Goal: Information Seeking & Learning: Check status

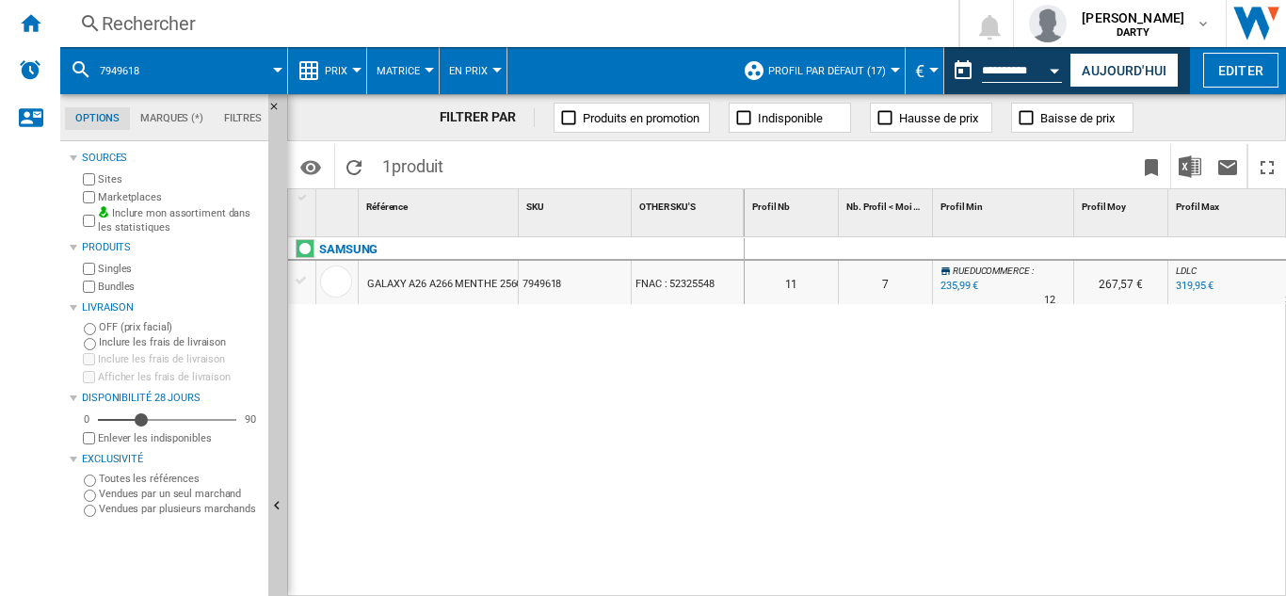
click at [154, 23] on div "Rechercher" at bounding box center [506, 23] width 808 height 26
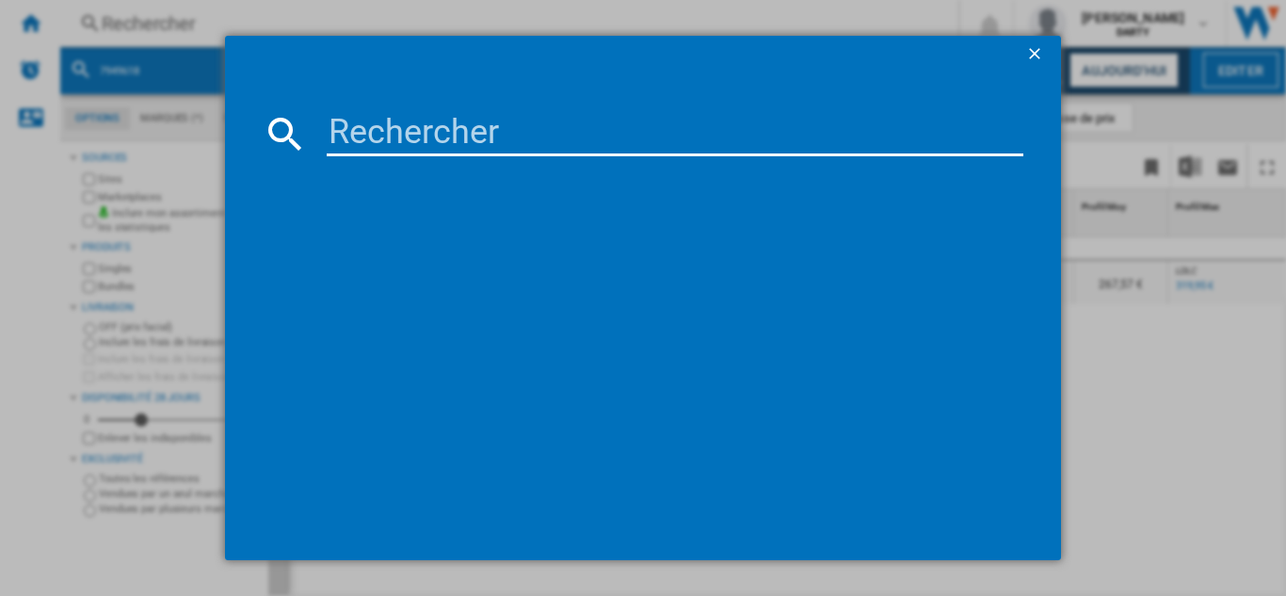
scroll to position [0, 2141]
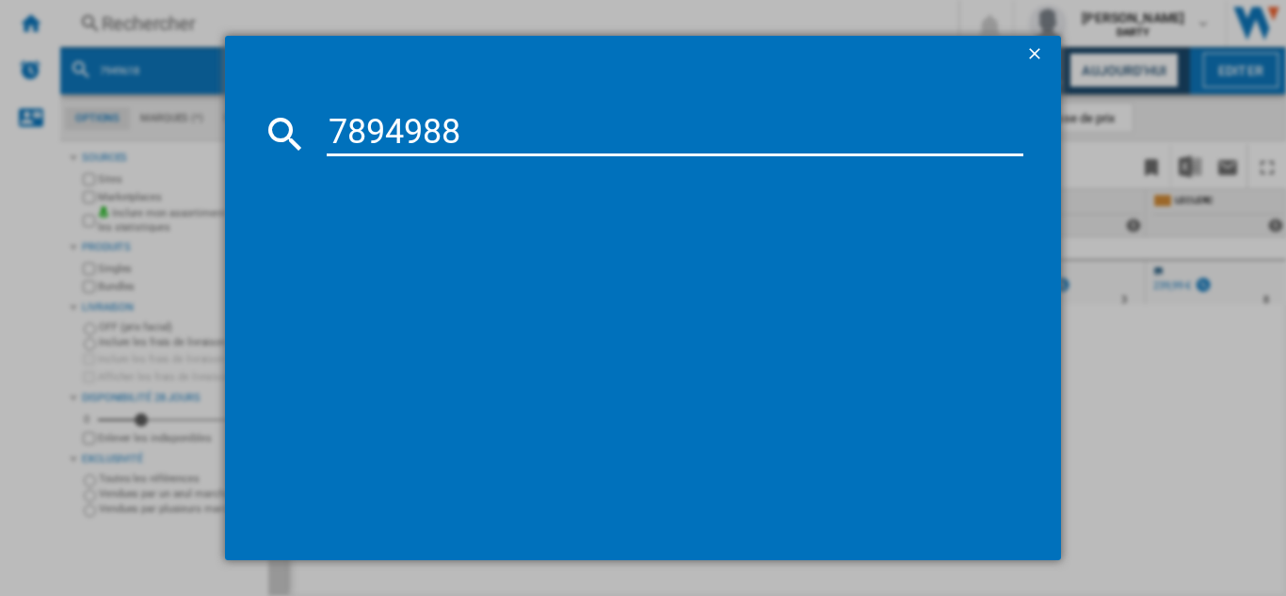
type input "7894988"
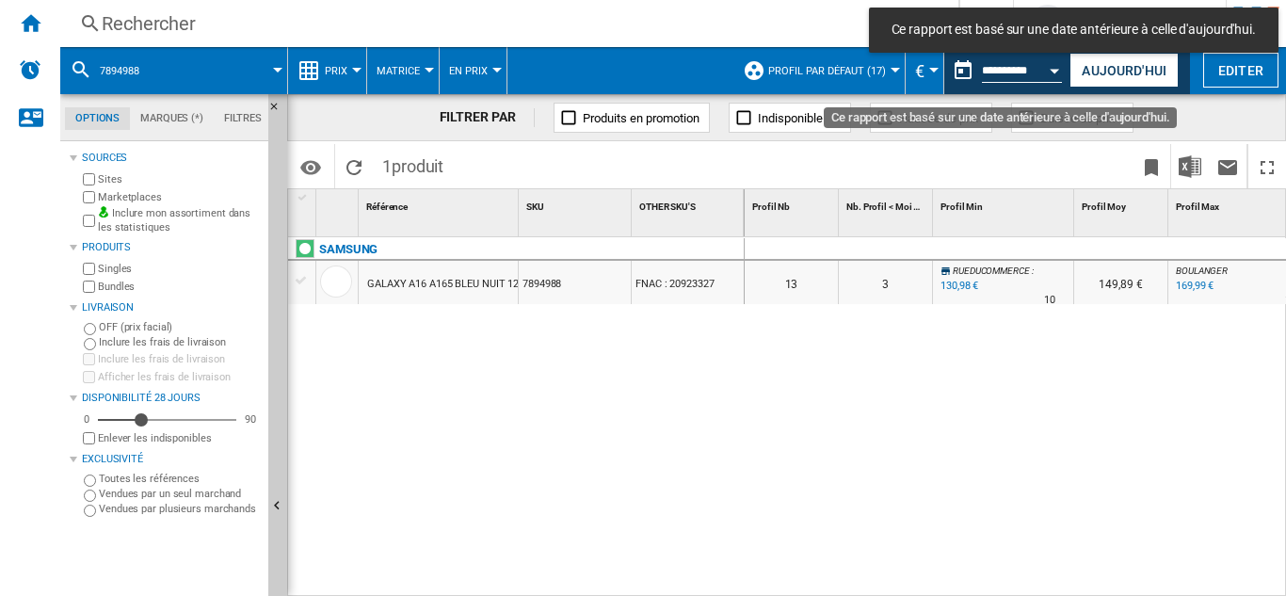
click at [1048, 67] on button "Open calendar" at bounding box center [1055, 68] width 34 height 34
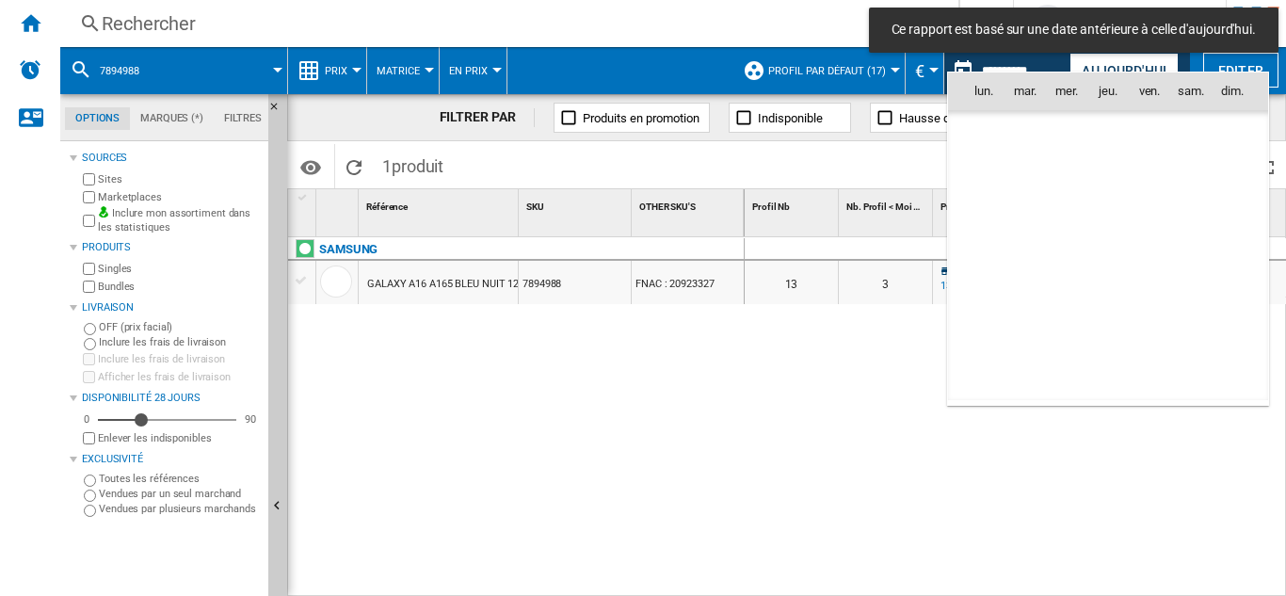
scroll to position [8980, 0]
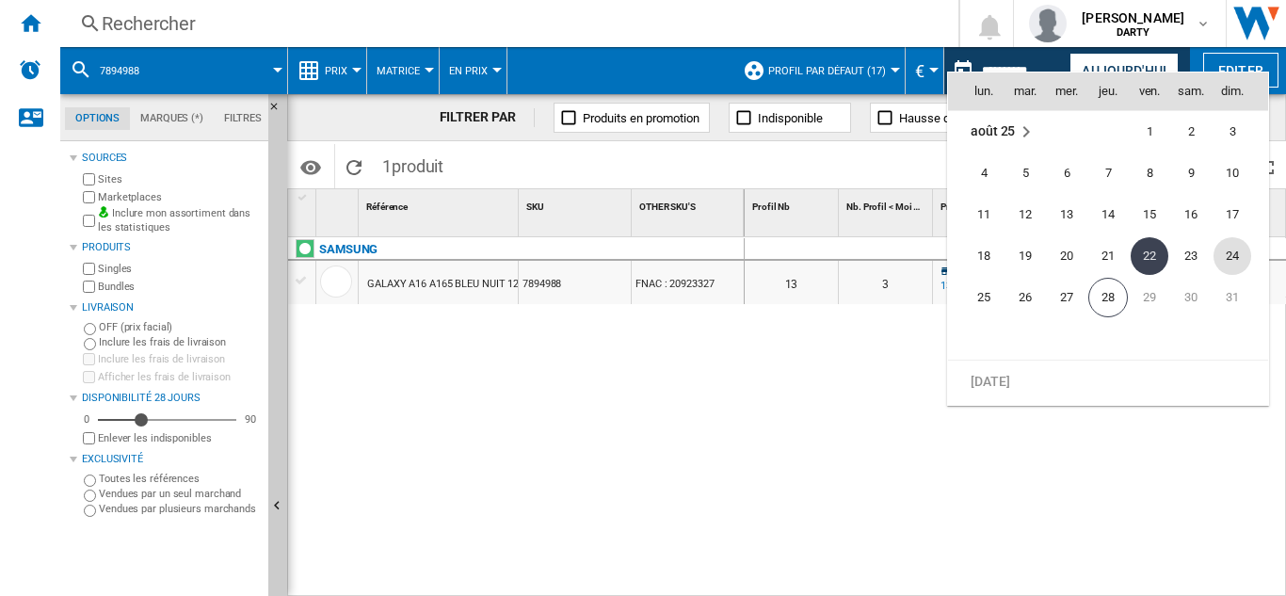
click at [1225, 256] on span "24" at bounding box center [1232, 256] width 38 height 38
type input "**********"
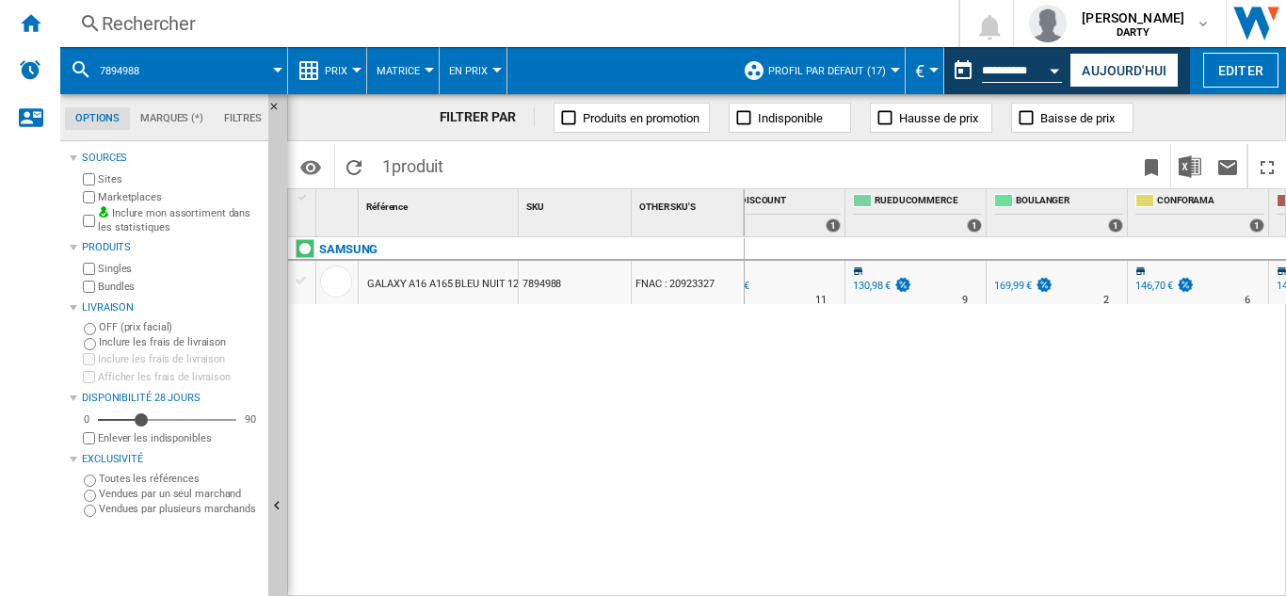
scroll to position [0, 1210]
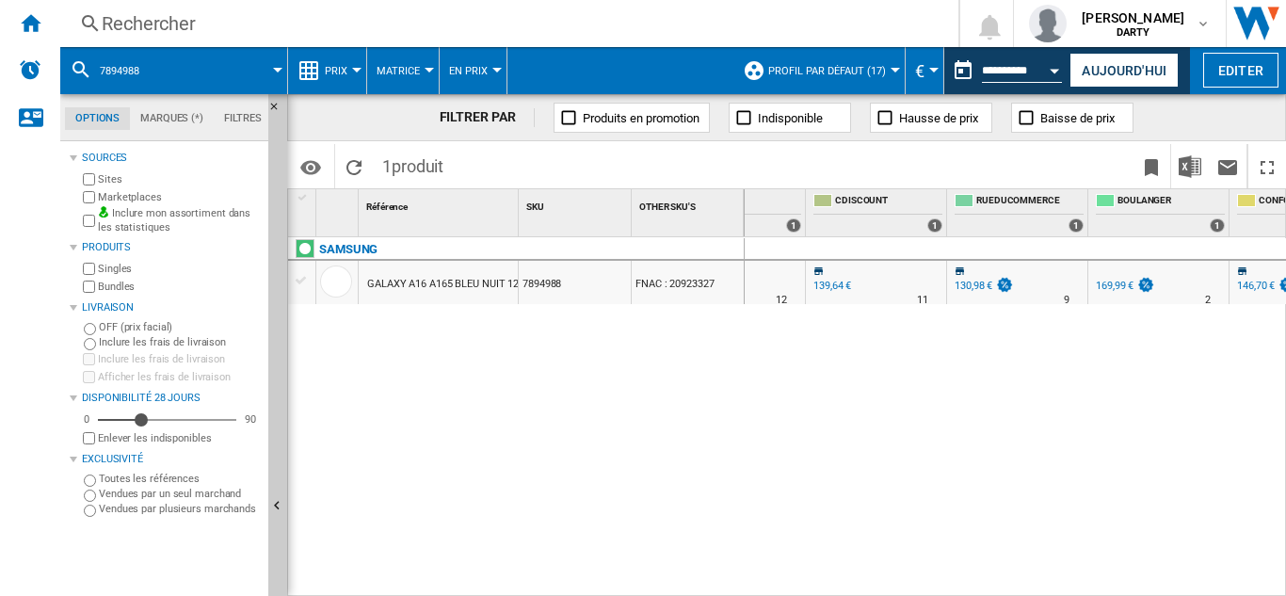
click at [167, 9] on div "Rechercher Rechercher 0 [PERSON_NAME] [GEOGRAPHIC_DATA] FNAC [GEOGRAPHIC_DATA]" at bounding box center [673, 23] width 1226 height 47
click at [156, 22] on div "Rechercher" at bounding box center [506, 23] width 808 height 26
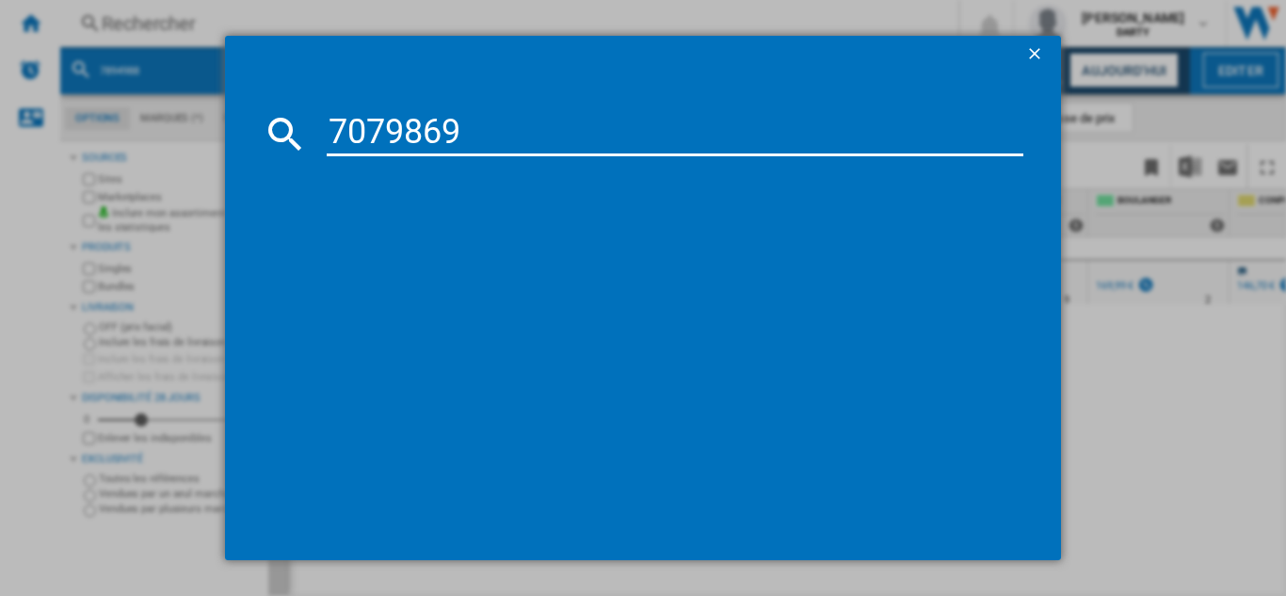
type input "7079869"
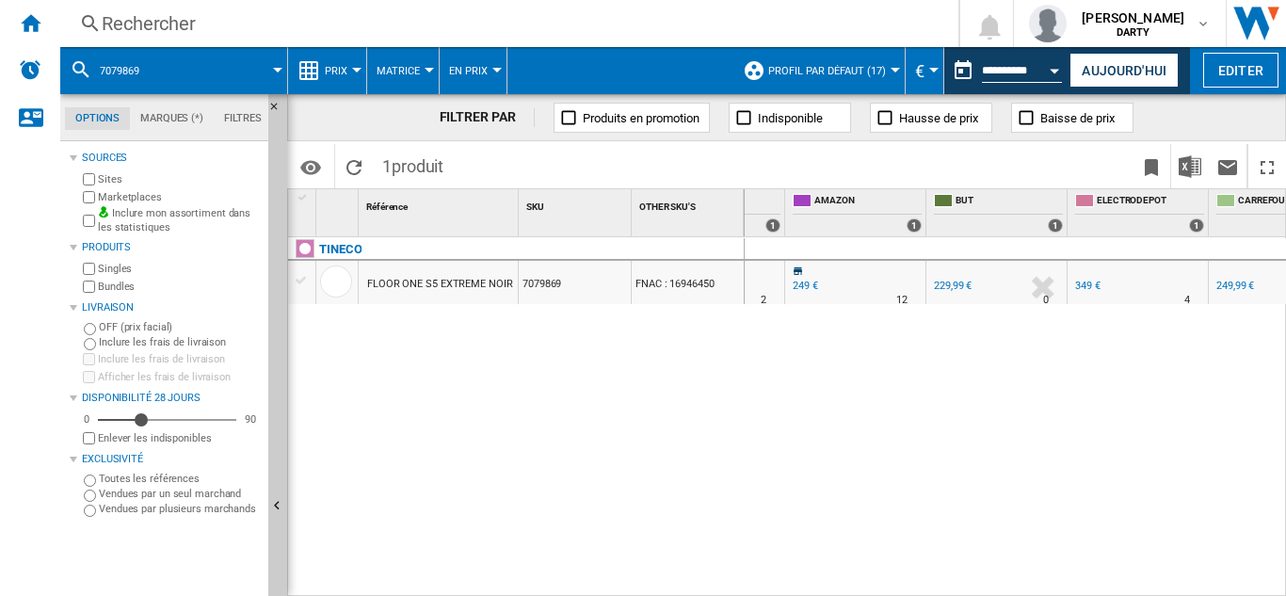
scroll to position [0, 1696]
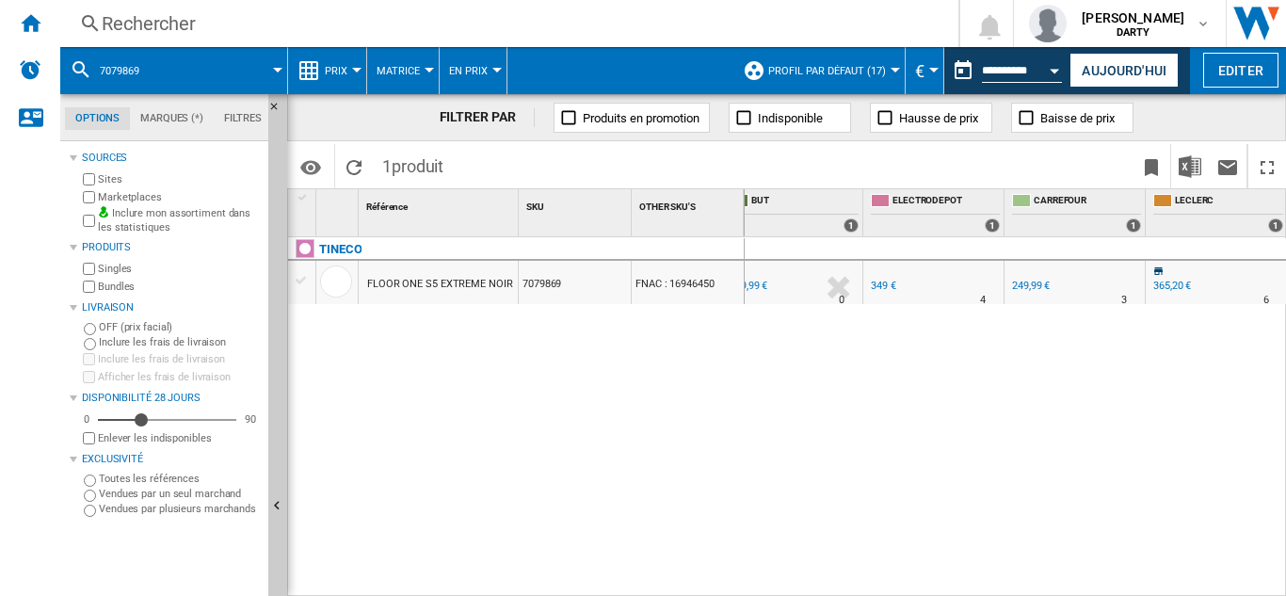
click at [167, 22] on div "Rechercher" at bounding box center [506, 23] width 808 height 26
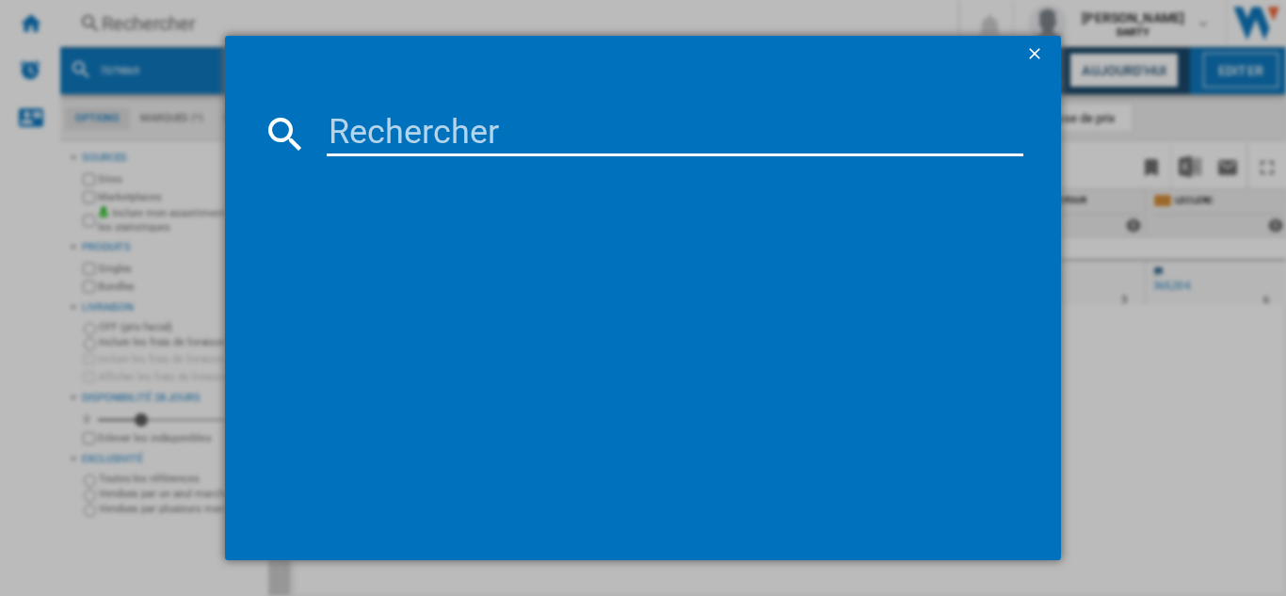
click at [447, 148] on input at bounding box center [675, 133] width 697 height 45
type input "7620225"
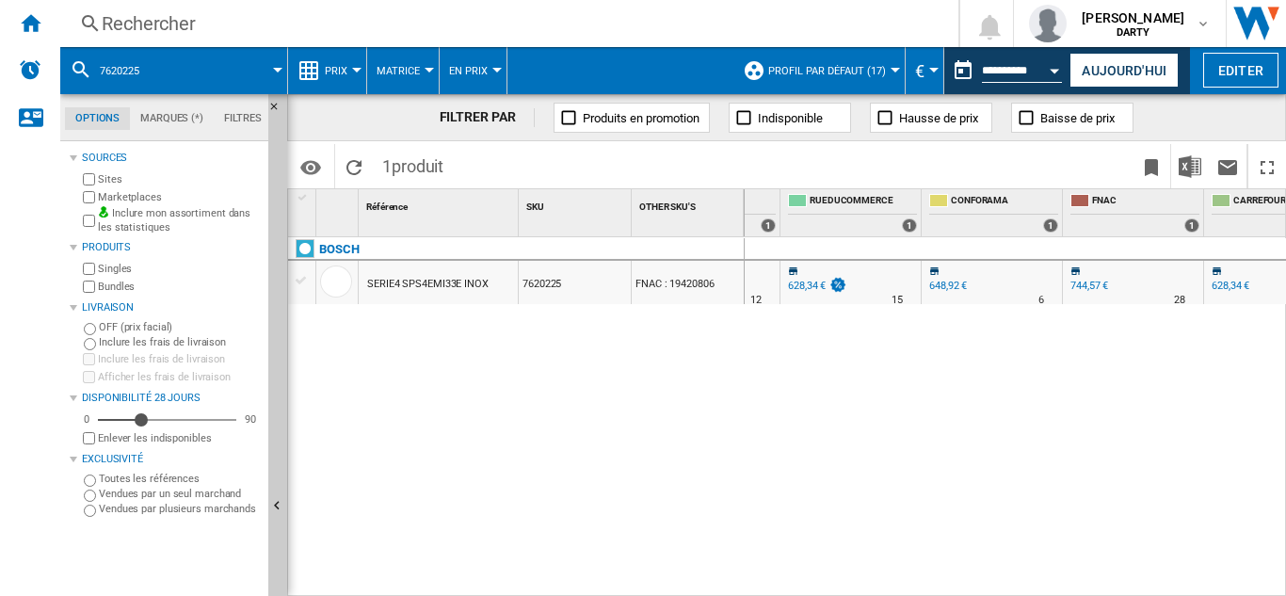
scroll to position [0, 1435]
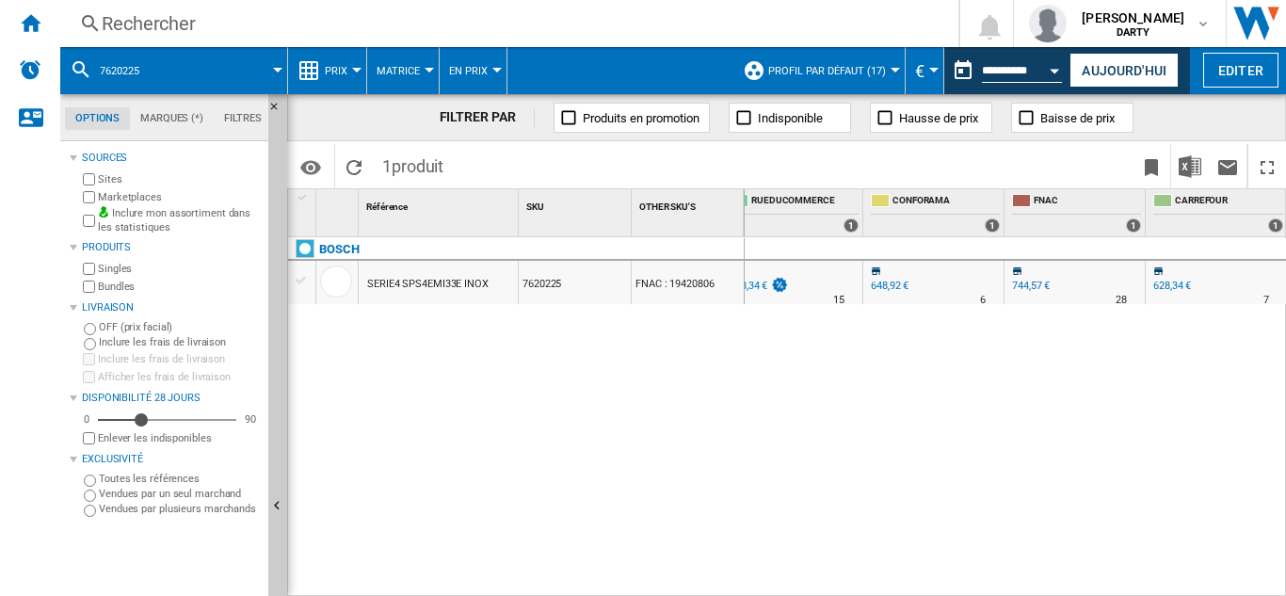
click at [159, 24] on div "Rechercher" at bounding box center [506, 23] width 808 height 26
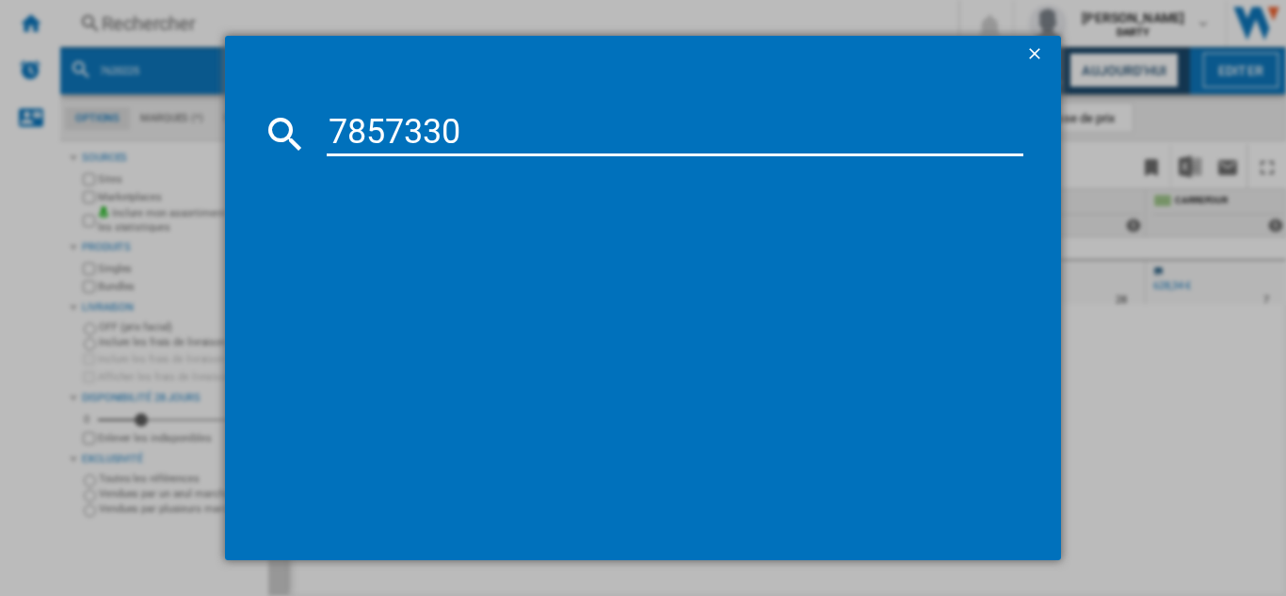
type input "7857330"
